Goal: Contribute content

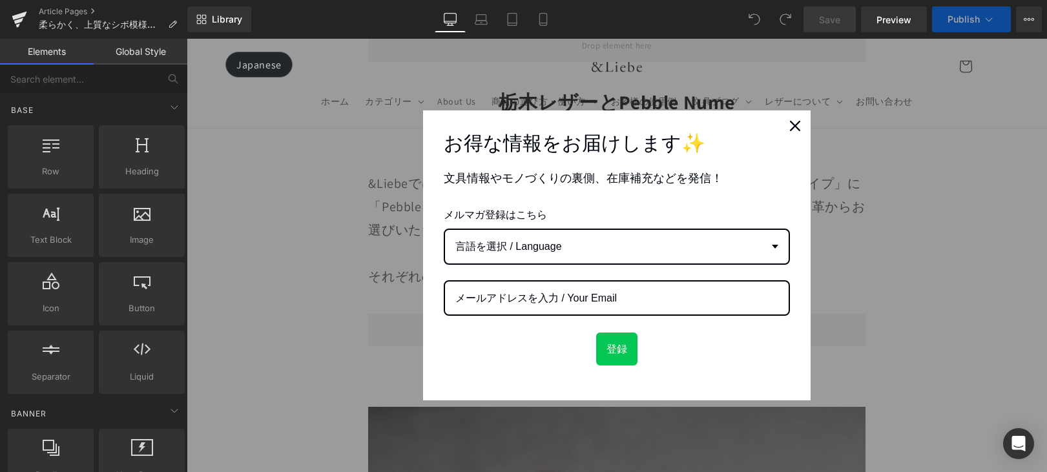
scroll to position [11001, 0]
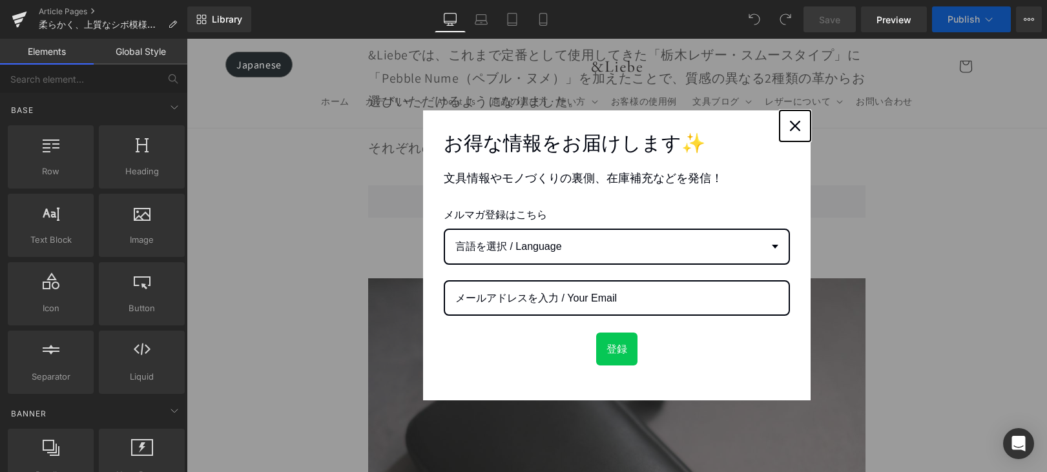
click at [791, 126] on icon "close icon" at bounding box center [795, 126] width 10 height 10
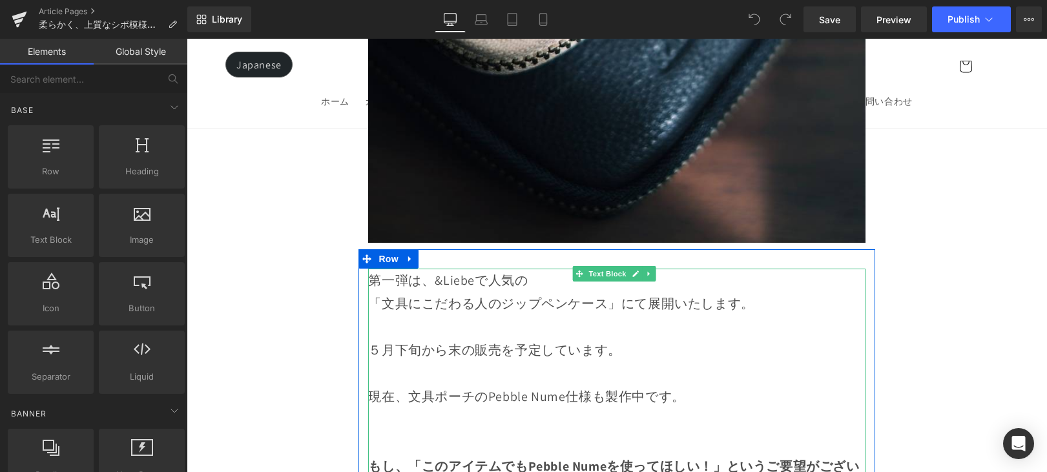
scroll to position [14118, 0]
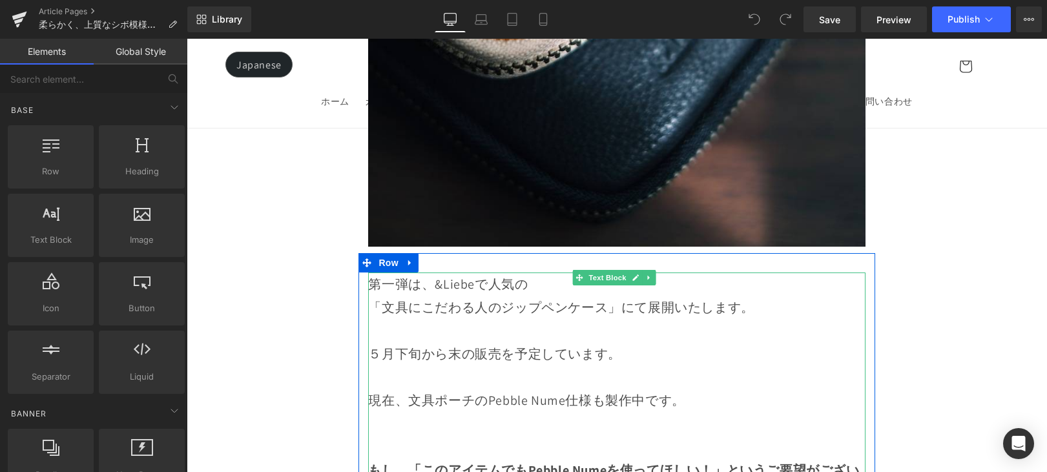
click at [614, 342] on p "５月下旬から末の販売を予定しています。" at bounding box center [616, 353] width 497 height 23
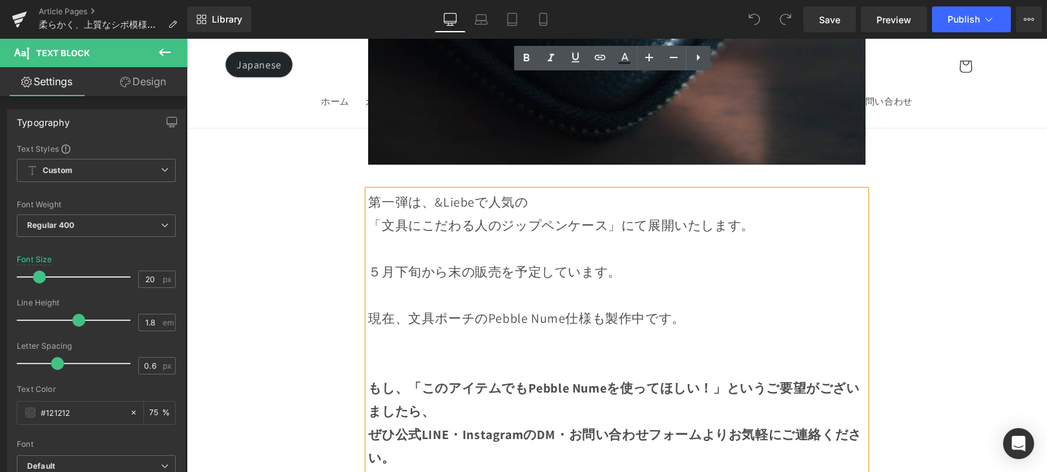
scroll to position [14132, 0]
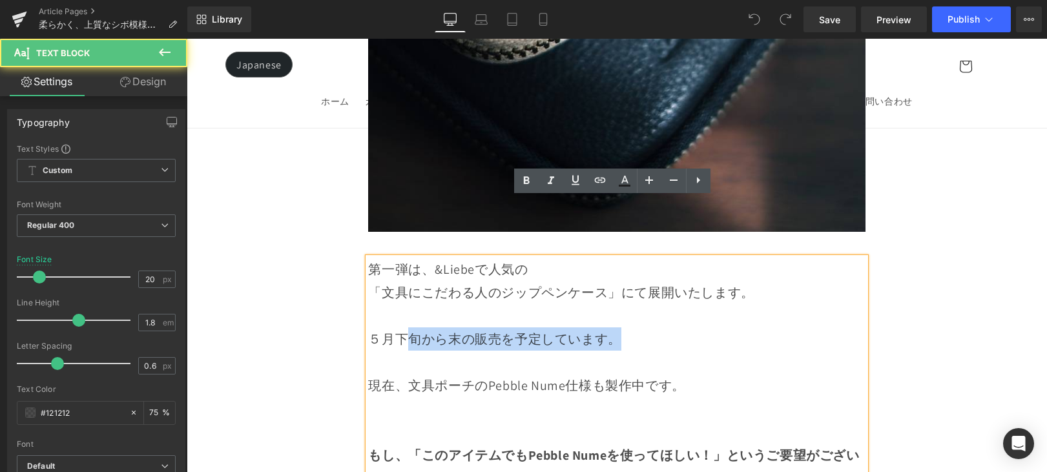
drag, startPoint x: 630, startPoint y: 284, endPoint x: 525, endPoint y: 299, distance: 106.3
click at [419, 328] on p "５月下旬から末の販売を予定しています。" at bounding box center [616, 339] width 497 height 23
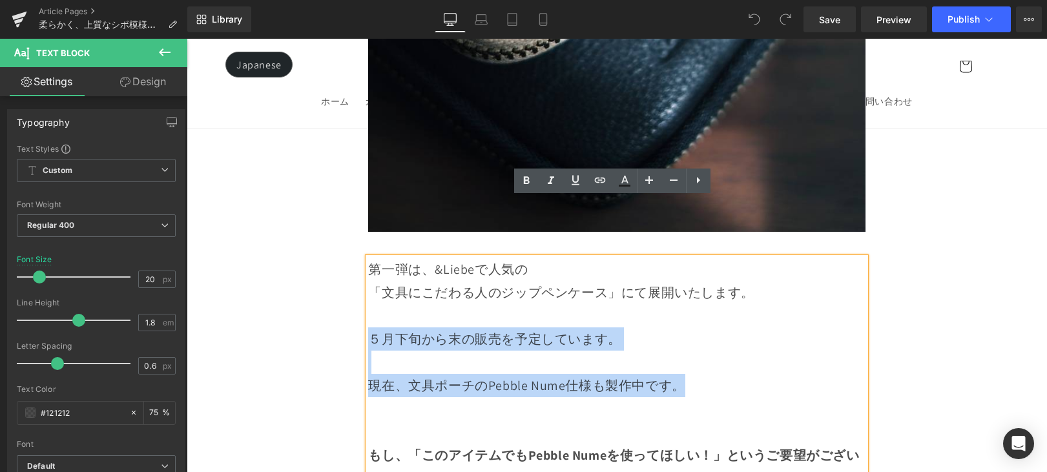
drag, startPoint x: 563, startPoint y: 321, endPoint x: 368, endPoint y: 275, distance: 200.4
click at [369, 275] on div "第一弾は、&Liebeで人気の 「文具にこだわる人のジップペンケース」にて展開いたします。 ５月下旬から末の販売を予定しています。 現在、文具ポーチのPebb…" at bounding box center [616, 421] width 497 height 326
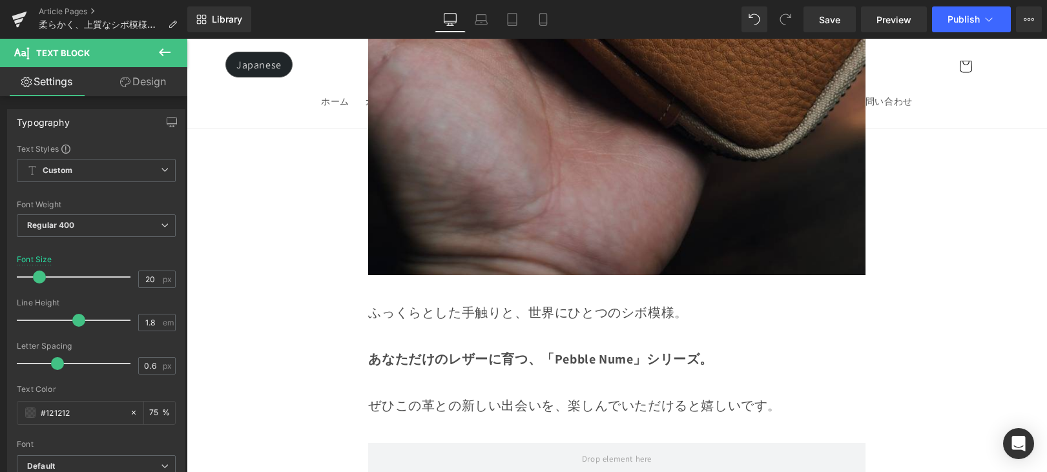
scroll to position [15124, 0]
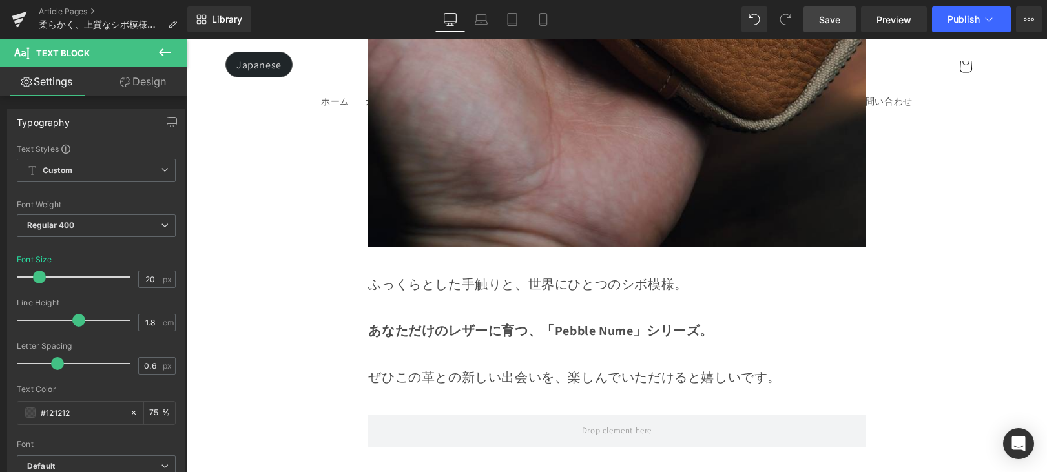
click at [841, 32] on link "Save" at bounding box center [830, 19] width 52 height 26
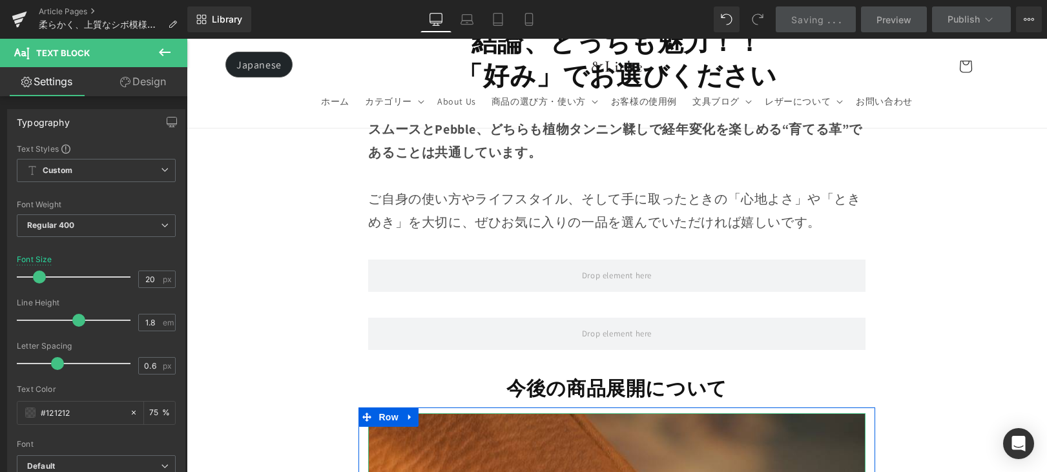
scroll to position [13110, 0]
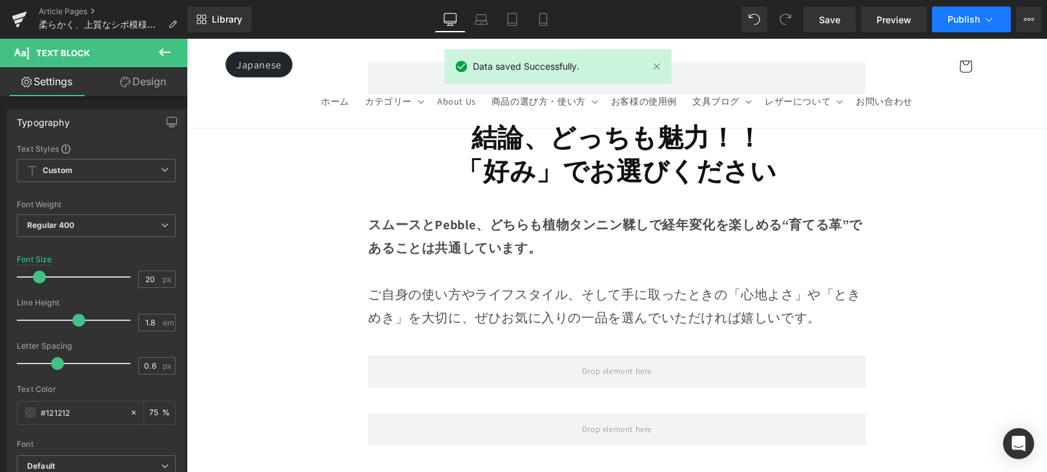
click at [964, 15] on span "Publish" at bounding box center [964, 19] width 32 height 10
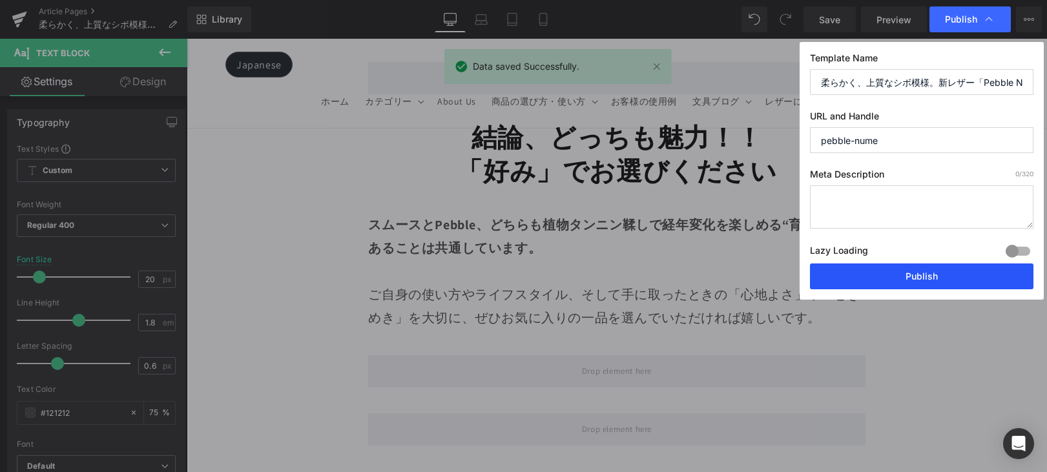
click at [908, 275] on button "Publish" at bounding box center [922, 277] width 224 height 26
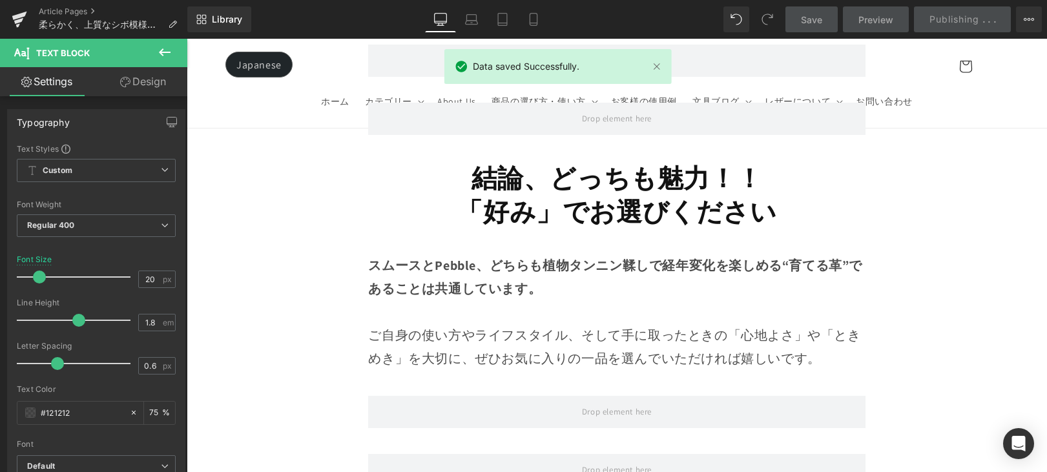
scroll to position [12992, 0]
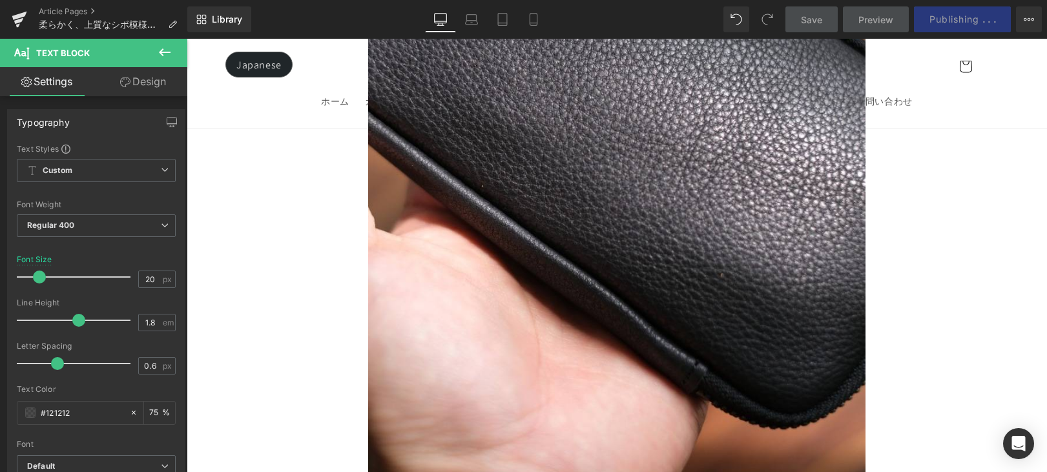
scroll to position [12353, 0]
